Goal: Task Accomplishment & Management: Use online tool/utility

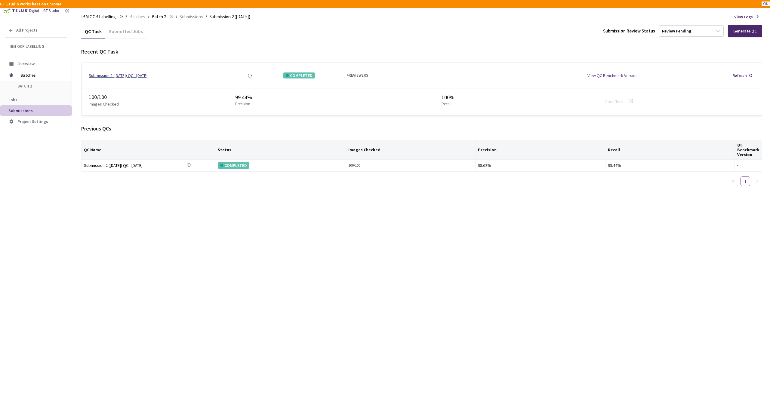
click at [147, 76] on div "Submission 2 ([DATE]) QC - [DATE]" at bounding box center [118, 76] width 59 height 6
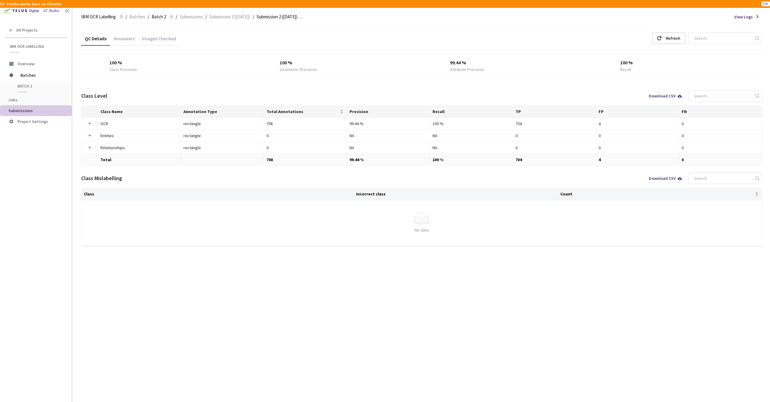
click at [155, 40] on div "Images Checked" at bounding box center [158, 41] width 41 height 10
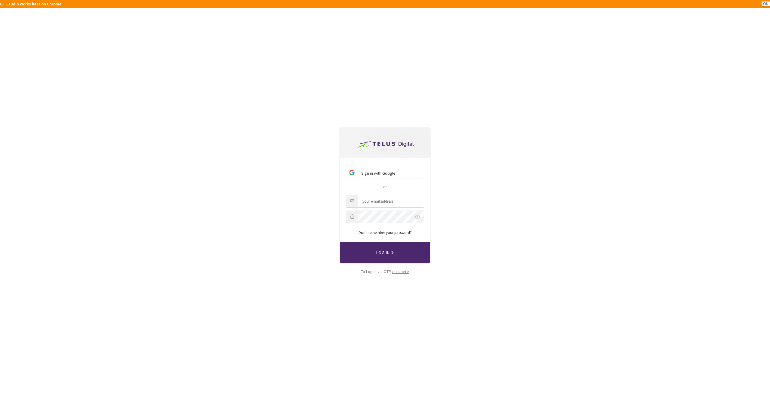
type input "tim.strohmeyer1@ibm.com"
click at [385, 253] on button "Log In" at bounding box center [385, 252] width 90 height 21
click at [531, 208] on div "Sign in with Google or tim.strohmeyer1@ibm.com Don't remember your password? Lo…" at bounding box center [385, 201] width 770 height 402
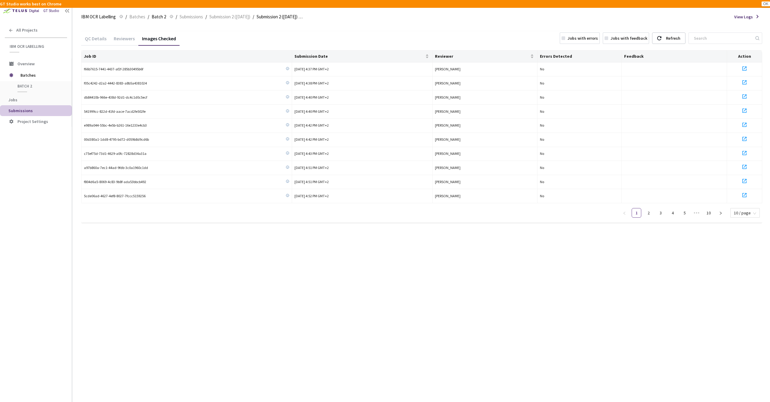
click at [565, 39] on rect at bounding box center [564, 38] width 4 height 4
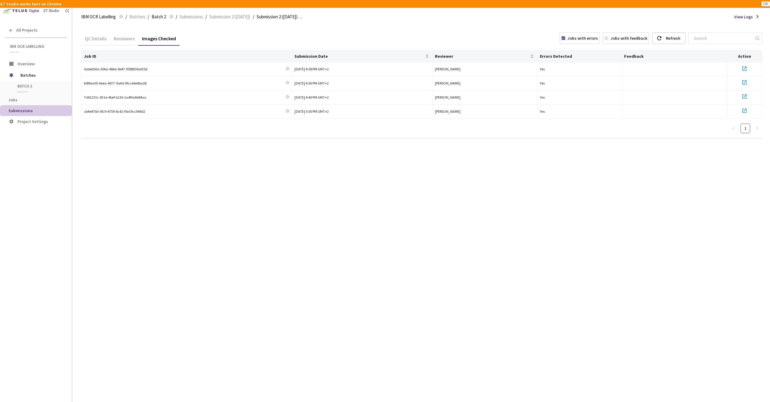
click at [666, 187] on div "QC Details Reviewers Images Checked Jobs with errors Jobs with feedback Refresh…" at bounding box center [421, 213] width 681 height 378
click at [745, 68] on icon at bounding box center [744, 68] width 7 height 7
click at [745, 81] on icon at bounding box center [744, 82] width 7 height 7
click at [745, 95] on icon at bounding box center [744, 96] width 7 height 7
click at [746, 110] on icon at bounding box center [744, 110] width 7 height 7
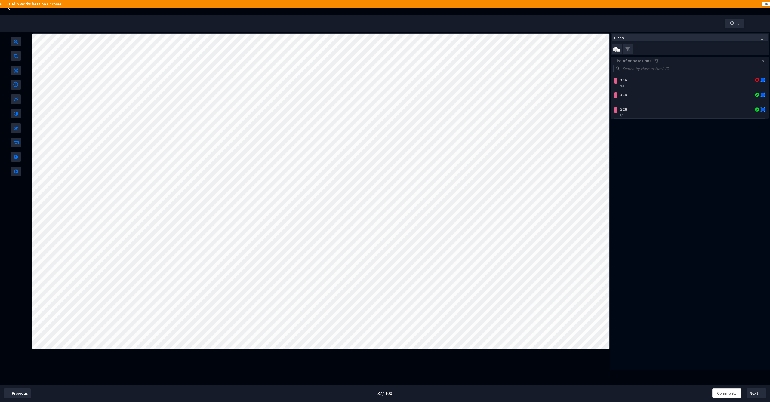
click at [767, 4] on button "OK" at bounding box center [766, 4] width 8 height 5
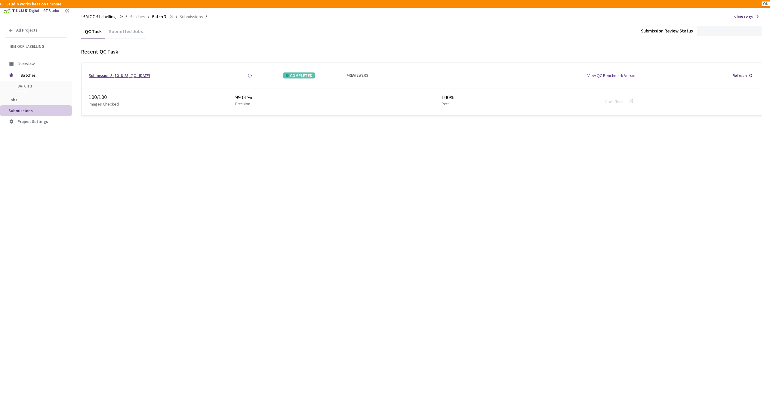
click at [134, 74] on div "Submission 3 (10 -8-25) QC - [DATE]" at bounding box center [119, 76] width 61 height 6
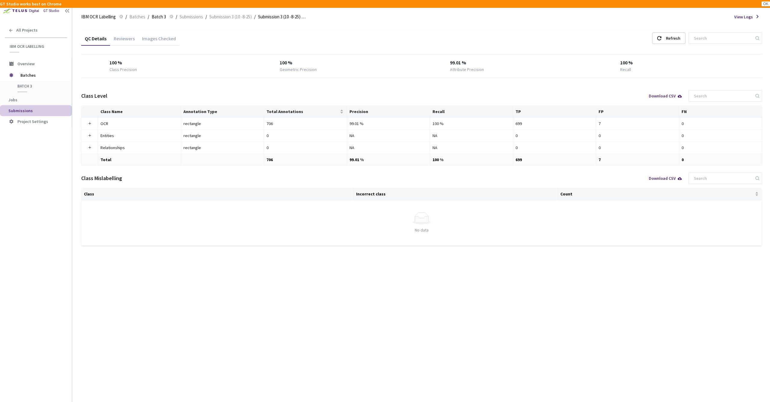
click at [156, 39] on div "Images Checked" at bounding box center [158, 41] width 41 height 10
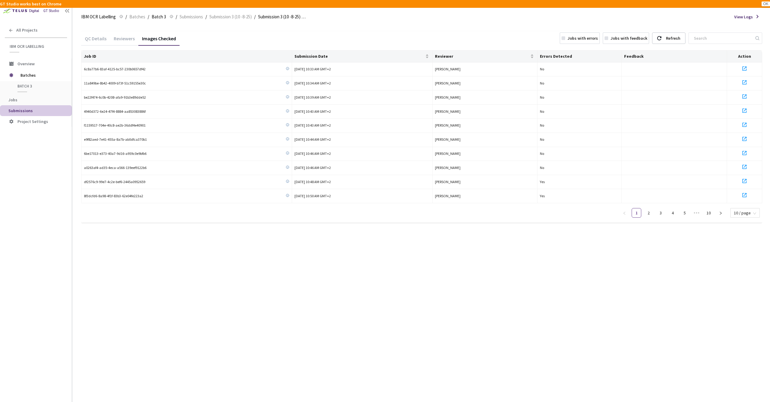
click at [565, 39] on rect at bounding box center [564, 38] width 4 height 4
click at [745, 69] on icon at bounding box center [744, 68] width 7 height 7
click at [746, 82] on icon at bounding box center [744, 82] width 7 height 7
click at [746, 96] on icon at bounding box center [744, 96] width 7 height 7
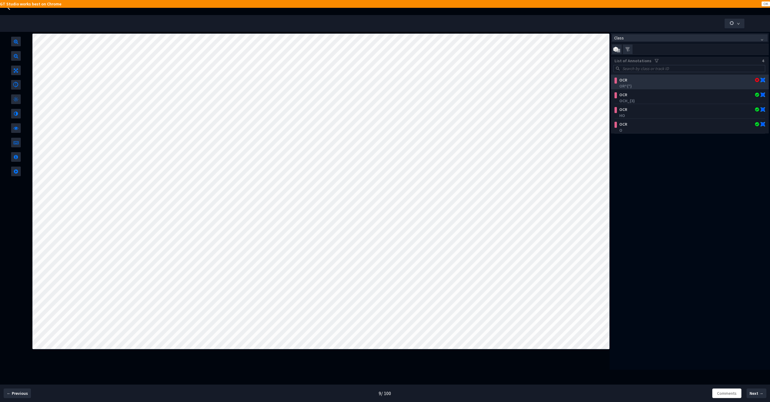
click at [665, 87] on div "OR^{*}" at bounding box center [692, 86] width 144 height 6
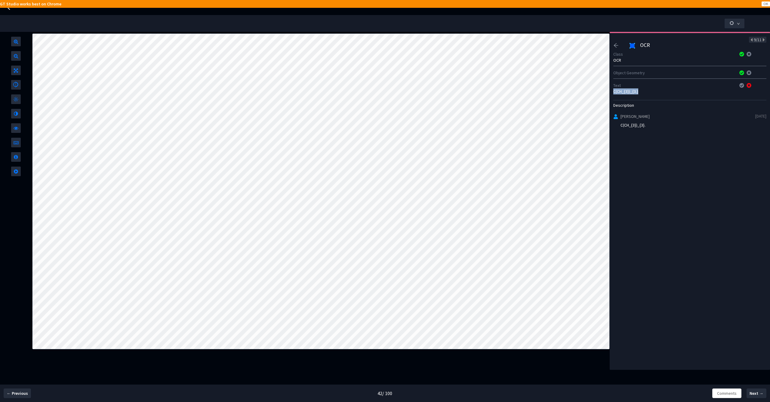
drag, startPoint x: 636, startPoint y: 92, endPoint x: 613, endPoint y: 92, distance: 23.2
click at [613, 92] on div "9/11 OCR Class OCR Object Geometry Text C(CH_{3})_{3.} Description Tim Strohmey…" at bounding box center [690, 201] width 160 height 338
copy div "C(CH_{3})_{3.}"
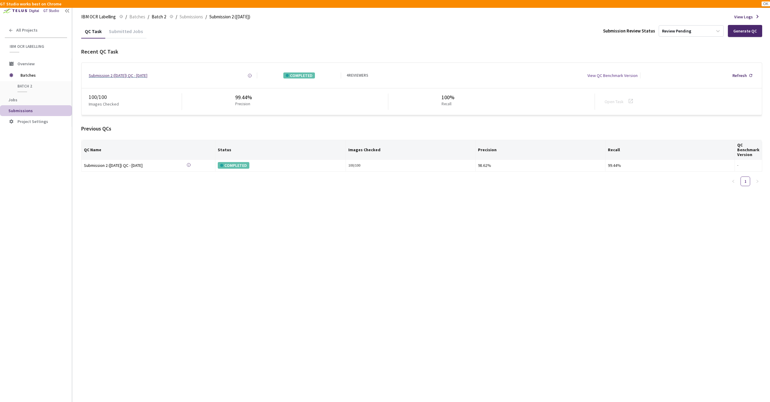
click at [137, 76] on div "Submission 2 ([DATE]) QC - [DATE]" at bounding box center [118, 76] width 59 height 6
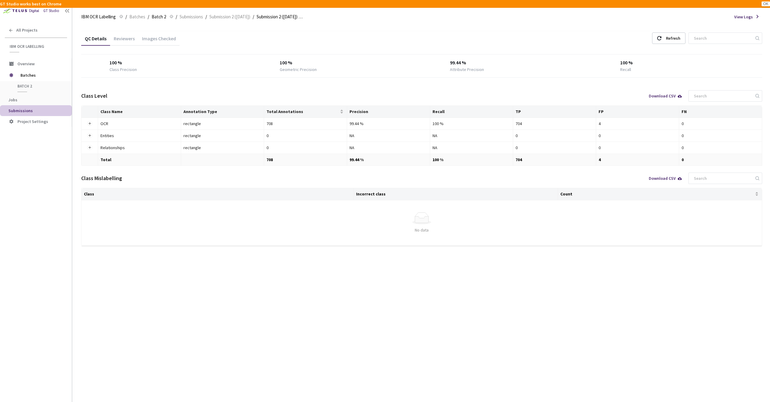
click at [168, 39] on div "Images Checked" at bounding box center [158, 41] width 41 height 10
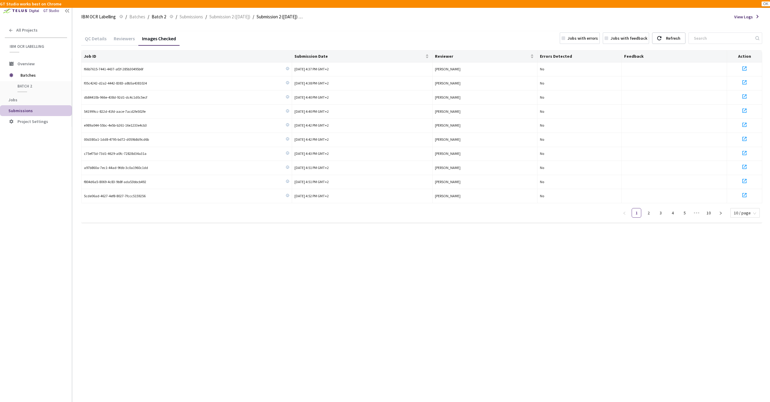
click at [563, 37] on div "Jobs with errors" at bounding box center [580, 37] width 40 height 11
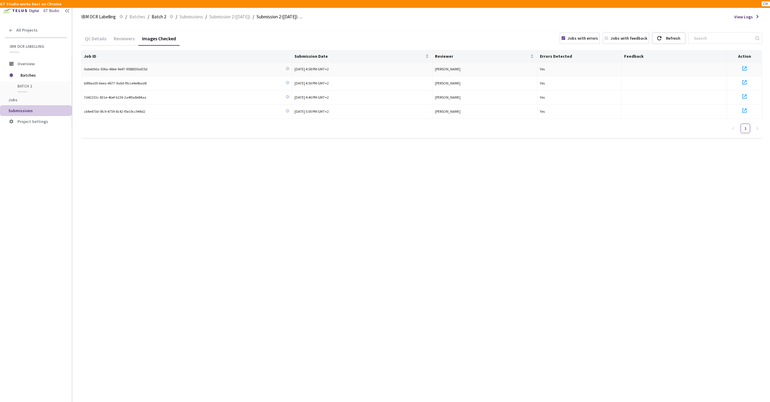
click at [744, 68] on icon at bounding box center [744, 68] width 7 height 7
